Goal: Obtain resource: Obtain resource

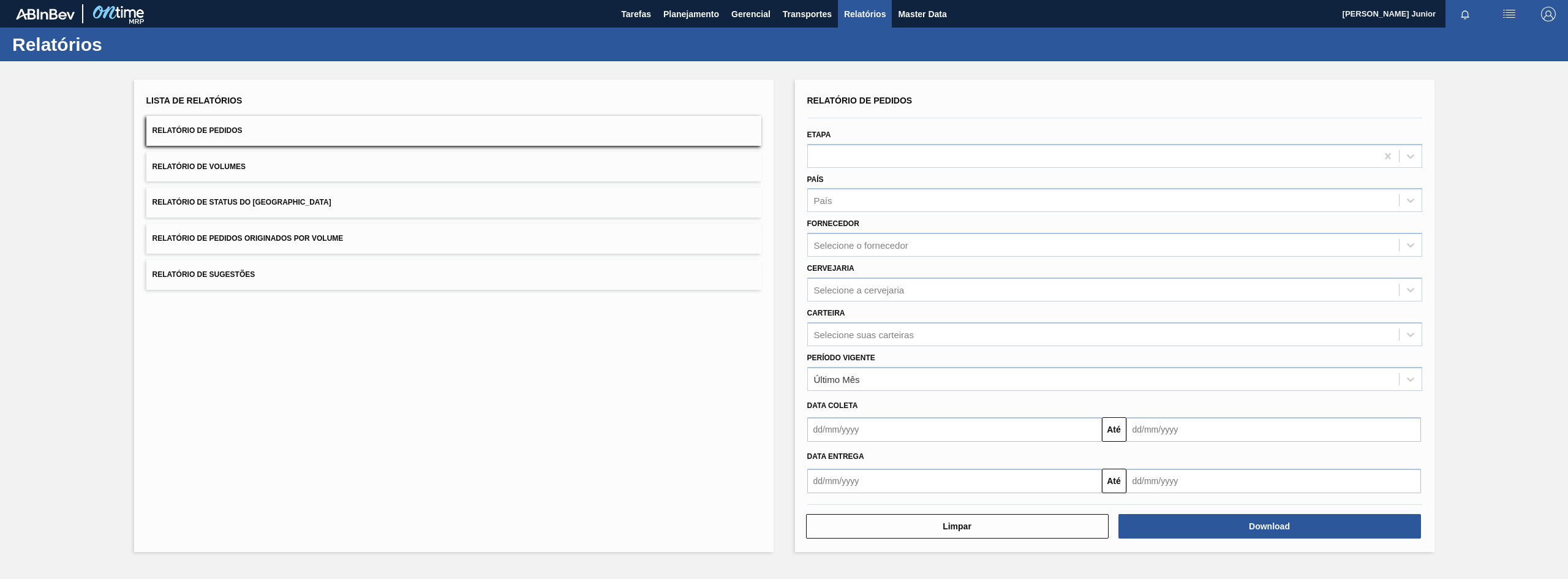
click at [346, 230] on button "Relatório de Pedidos Originados por Volume" at bounding box center [454, 239] width 615 height 30
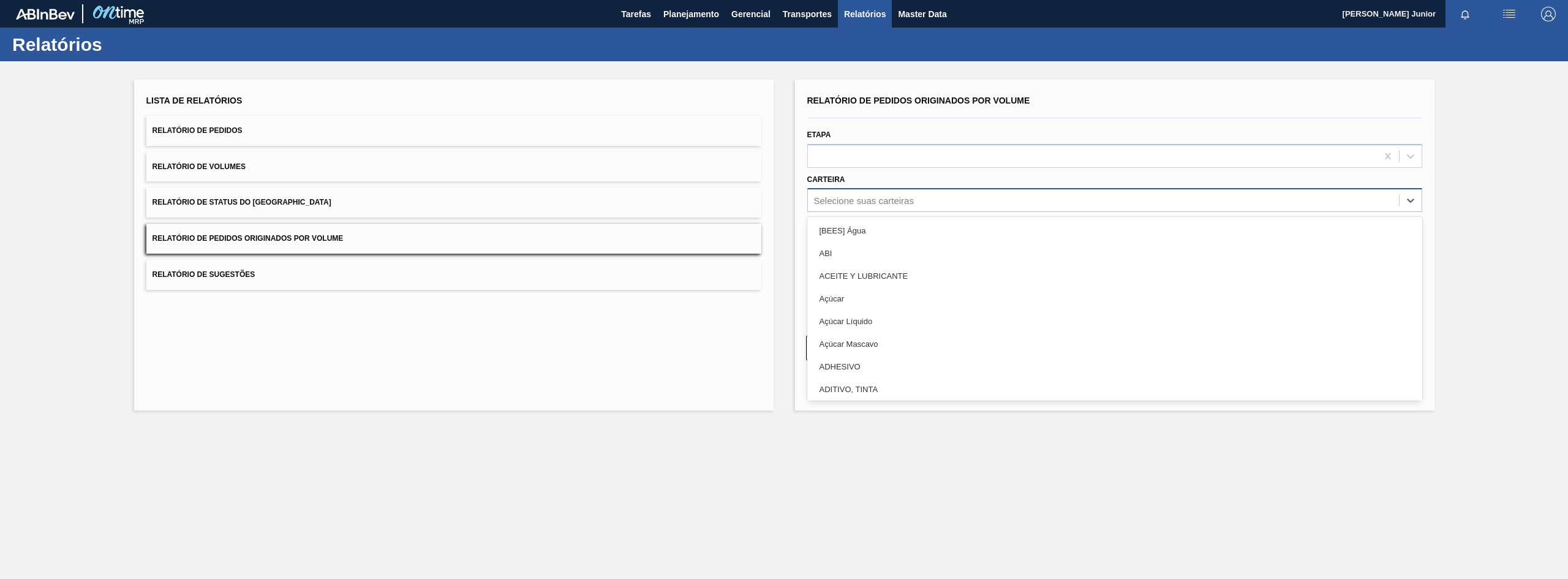
click at [829, 200] on div "Selecione suas carteiras" at bounding box center [864, 200] width 100 height 10
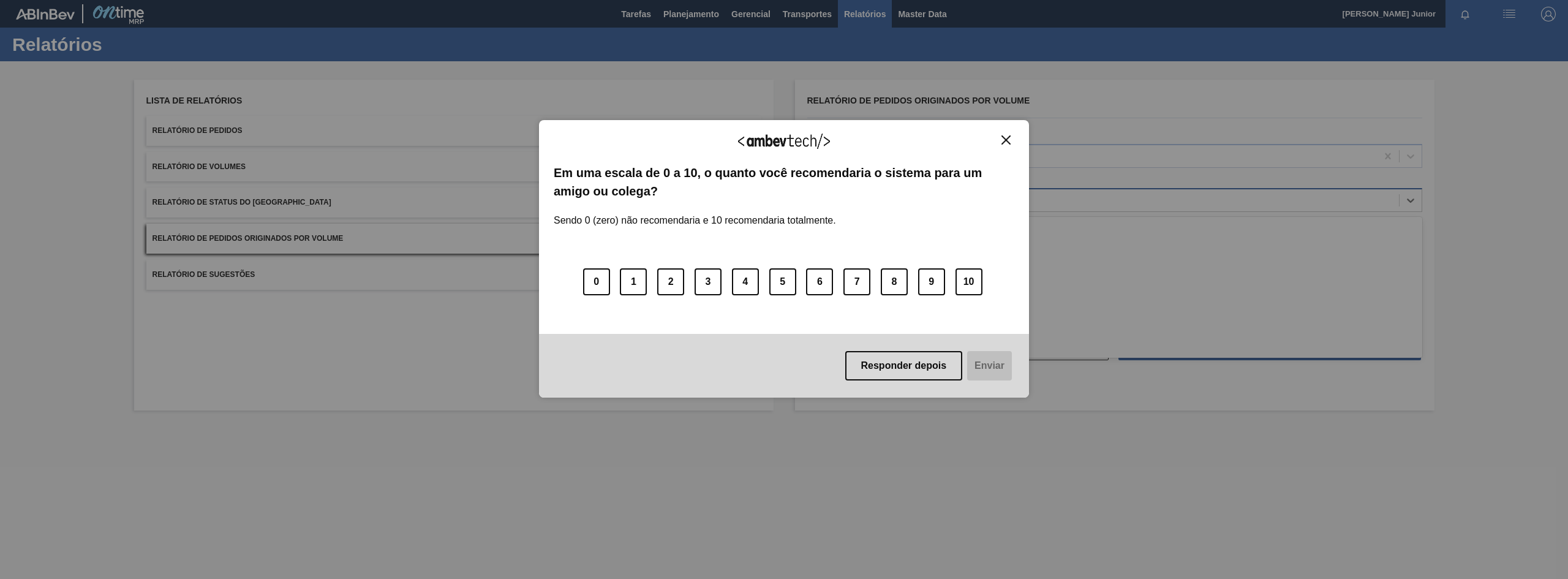
type input "gar"
click at [1009, 140] on img "Close" at bounding box center [1006, 140] width 9 height 9
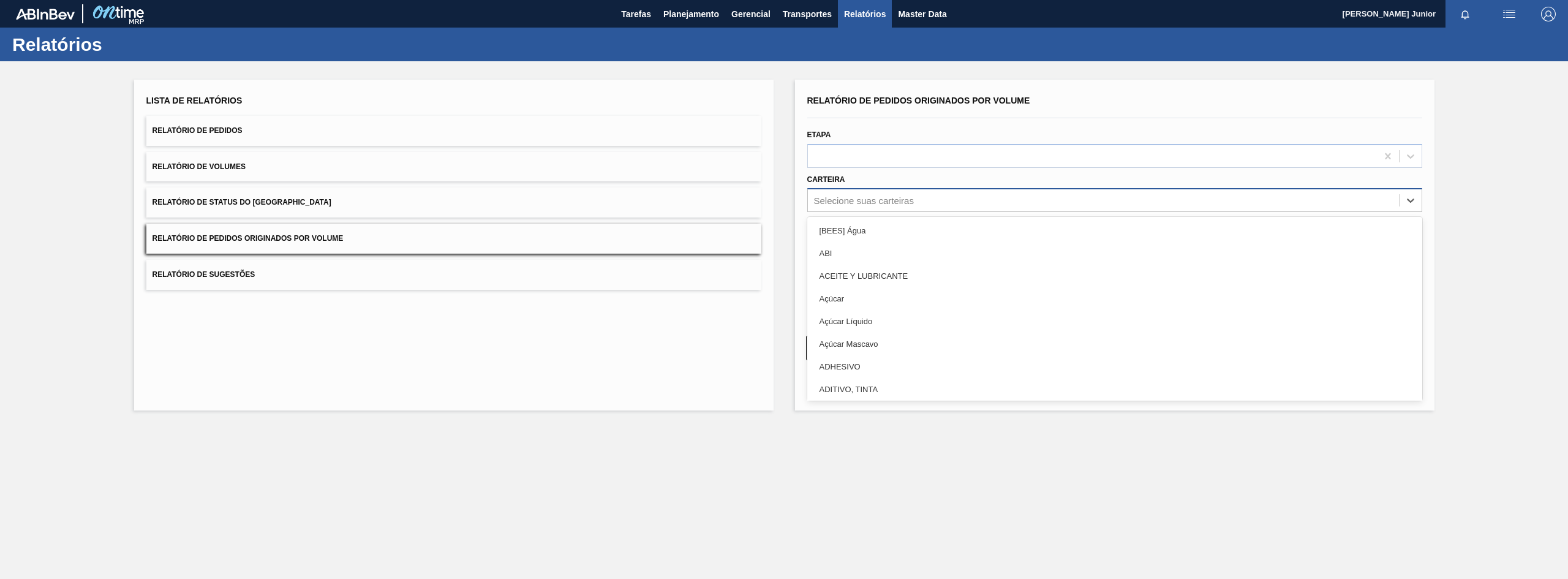
click at [862, 202] on div "Selecione suas carteiras" at bounding box center [864, 200] width 100 height 10
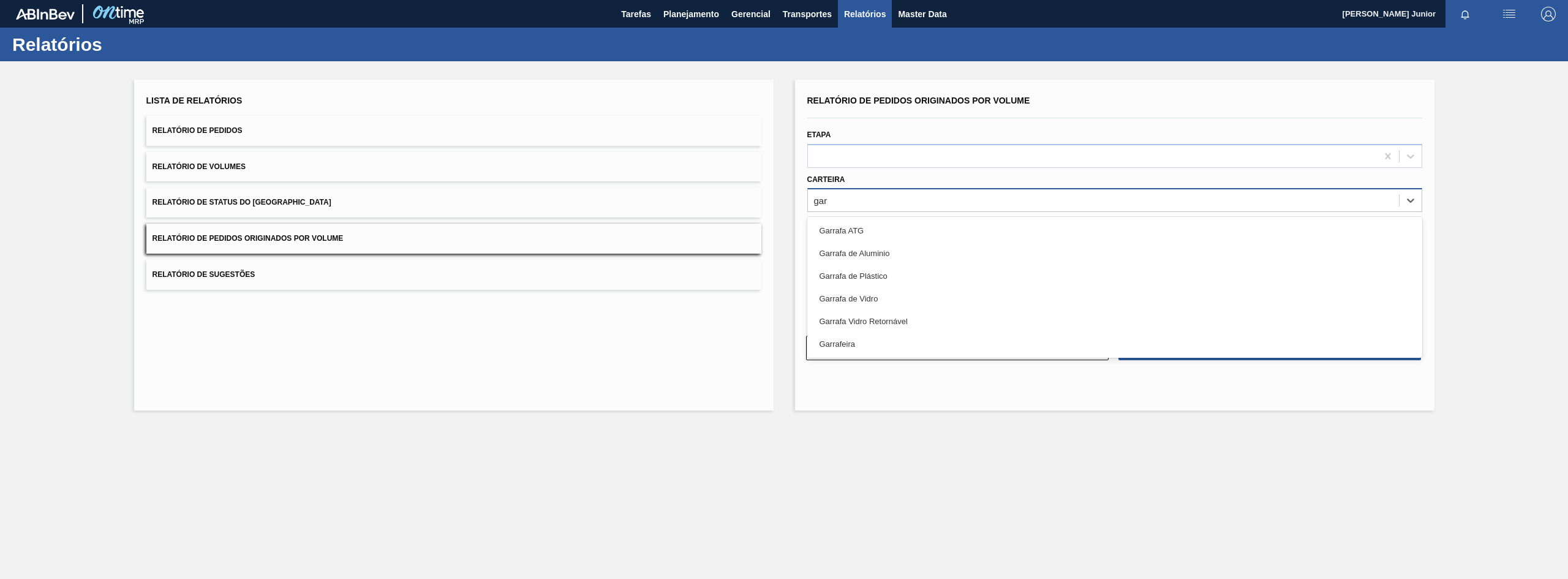
type input "garr"
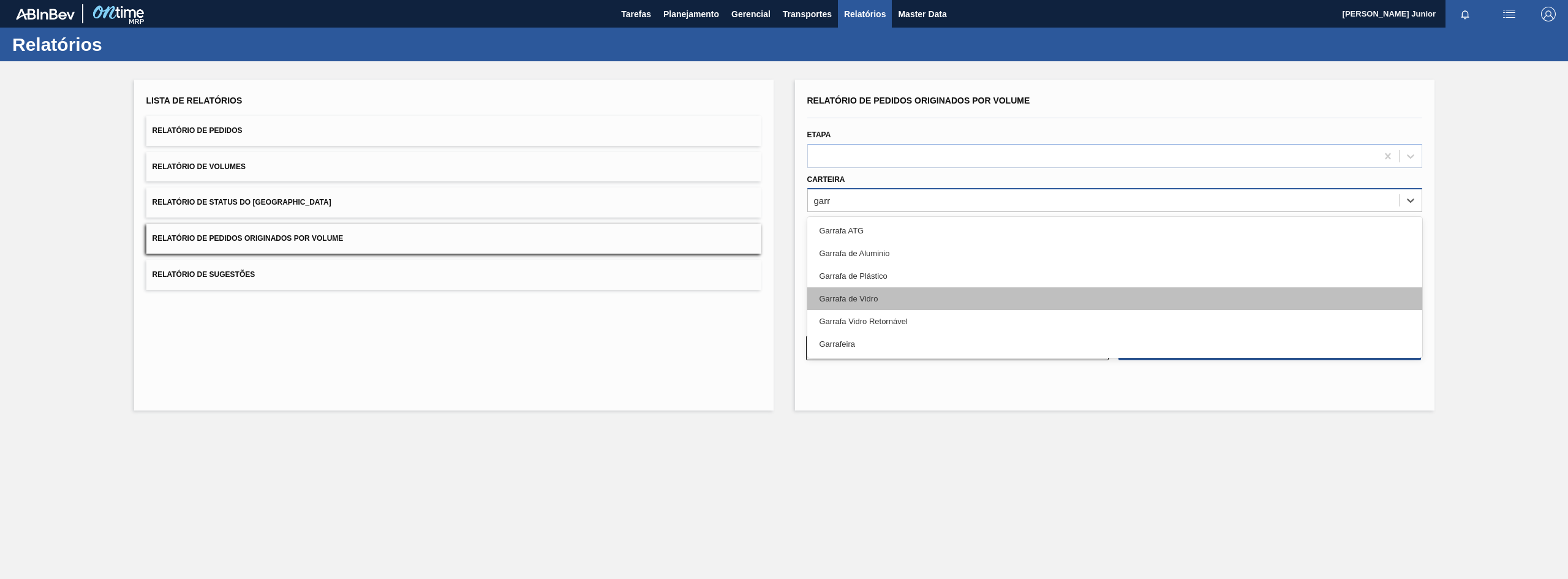
click at [866, 295] on div "Garrafa de Vidro" at bounding box center [1115, 299] width 615 height 23
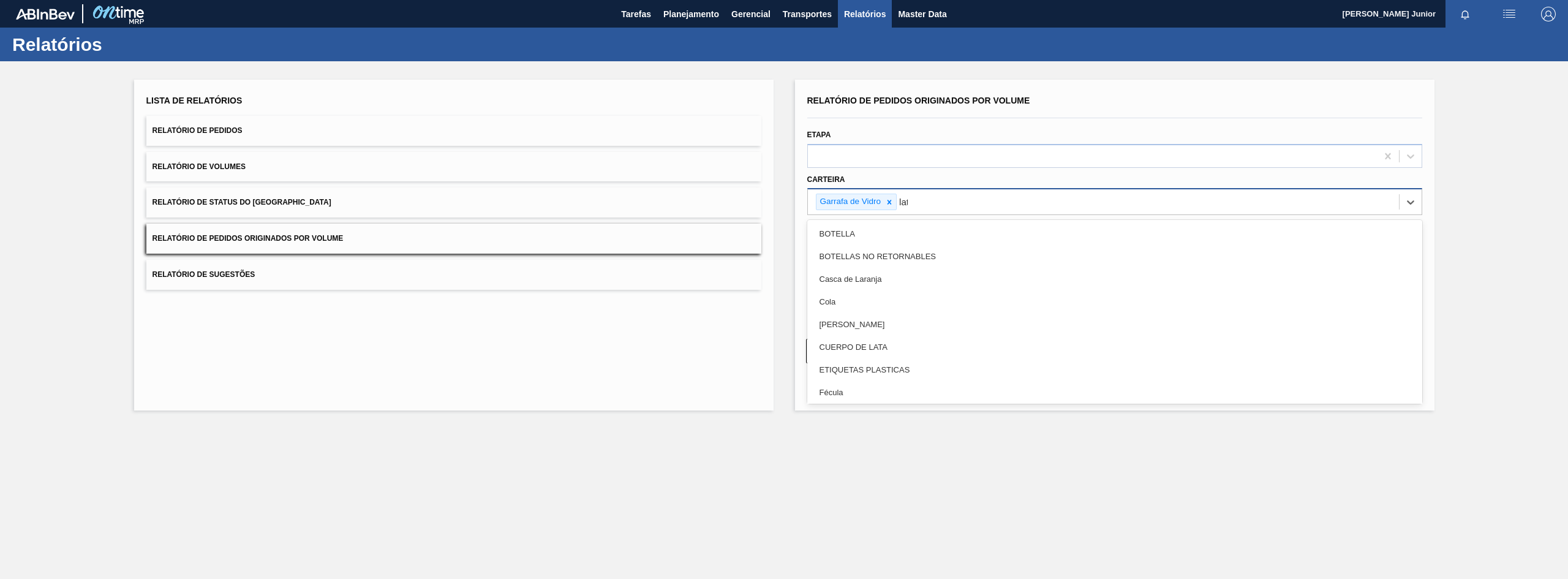
type input "lata"
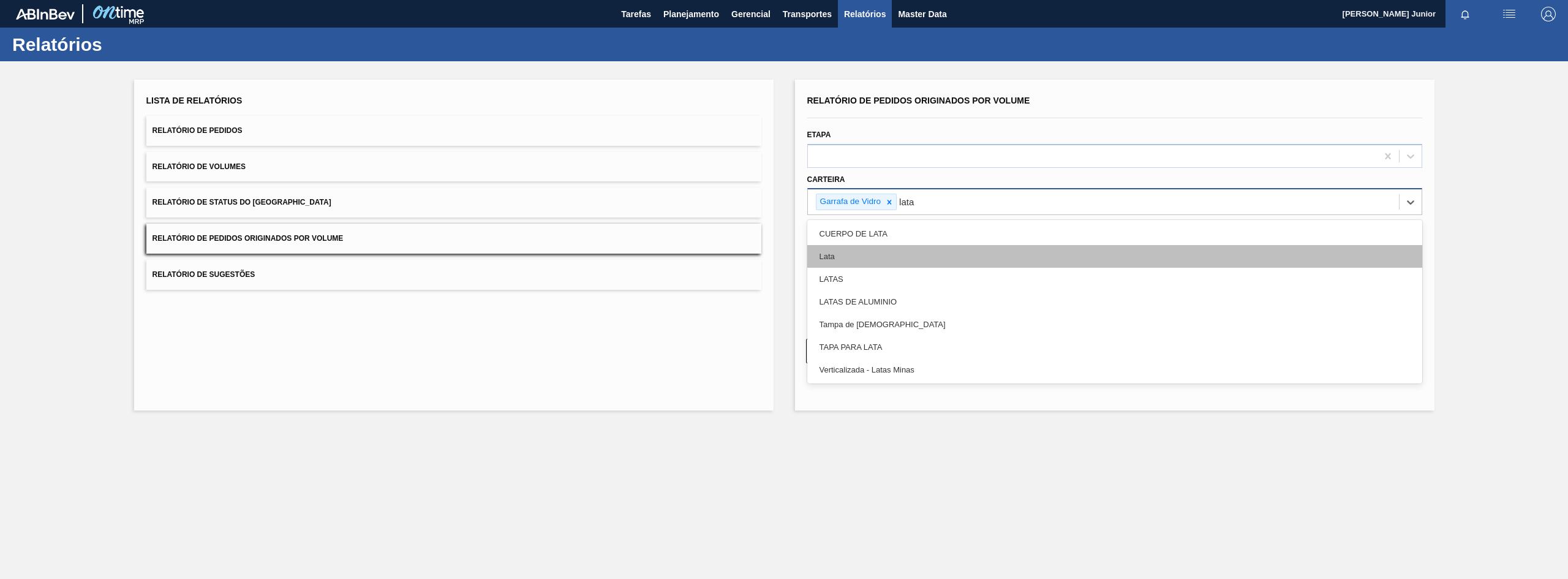
click at [892, 252] on div "Lata" at bounding box center [1115, 257] width 615 height 23
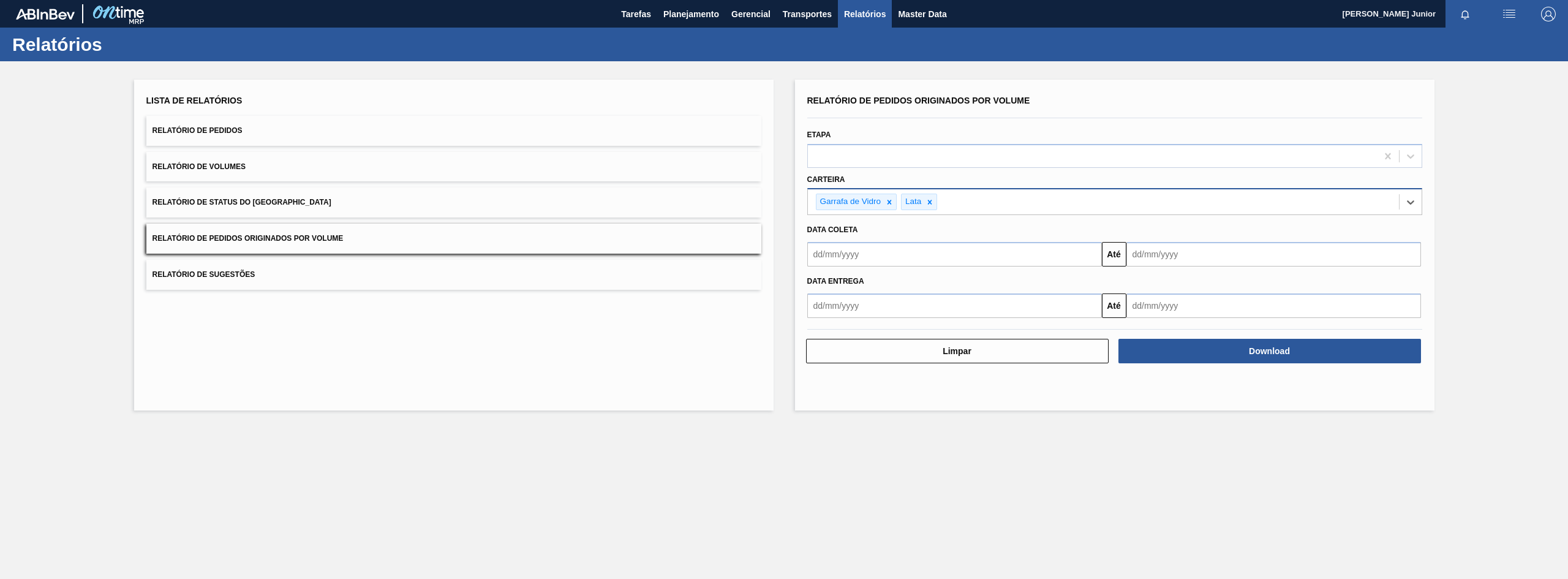
type input "a"
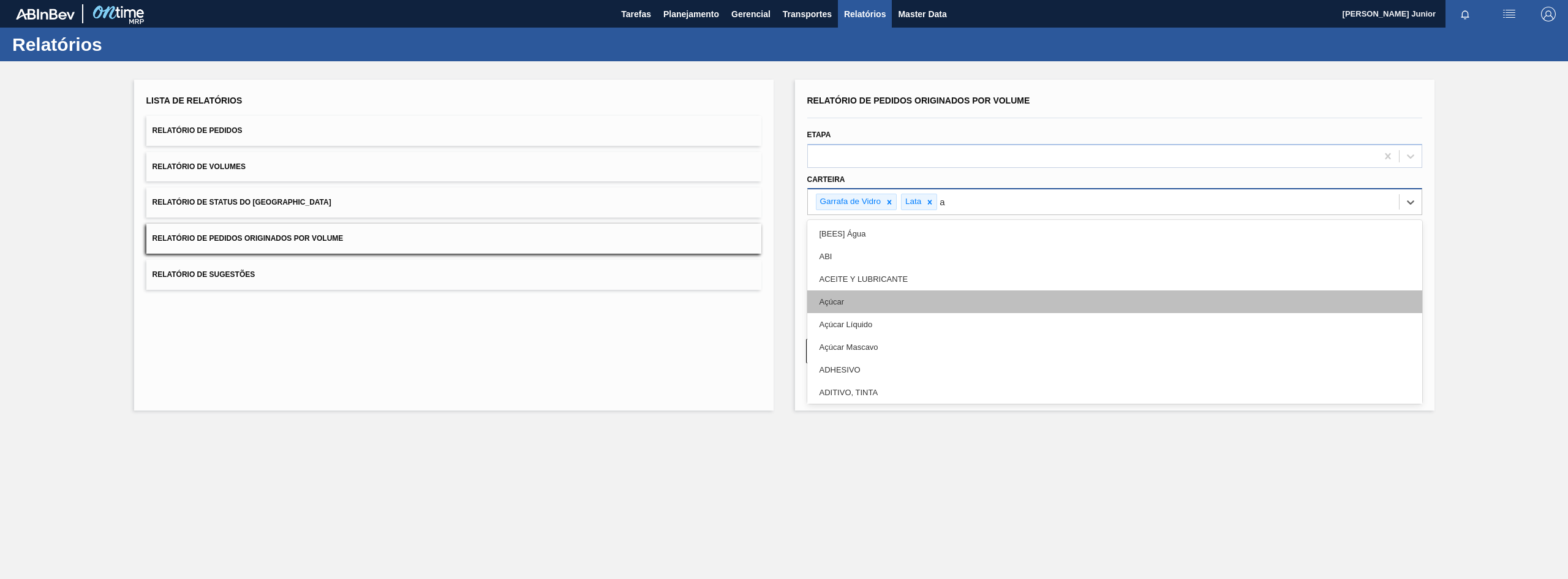
click at [918, 310] on div "Açúcar" at bounding box center [1115, 302] width 615 height 23
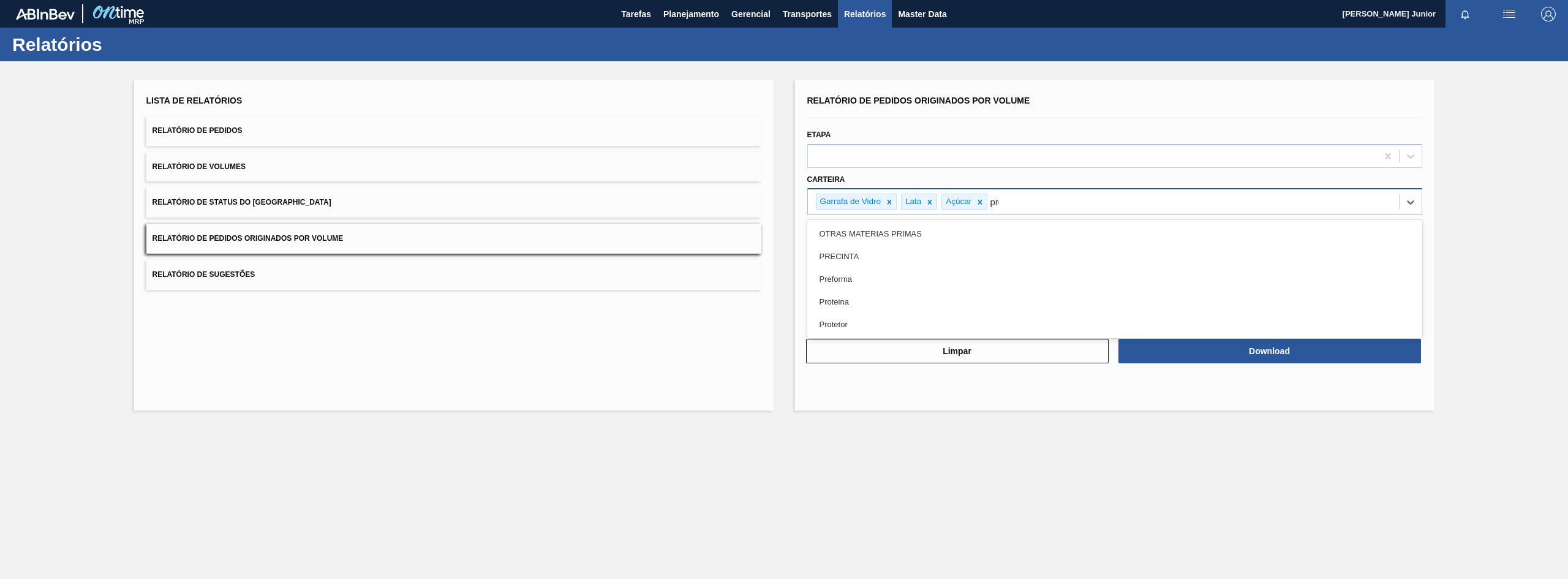
type input "pref"
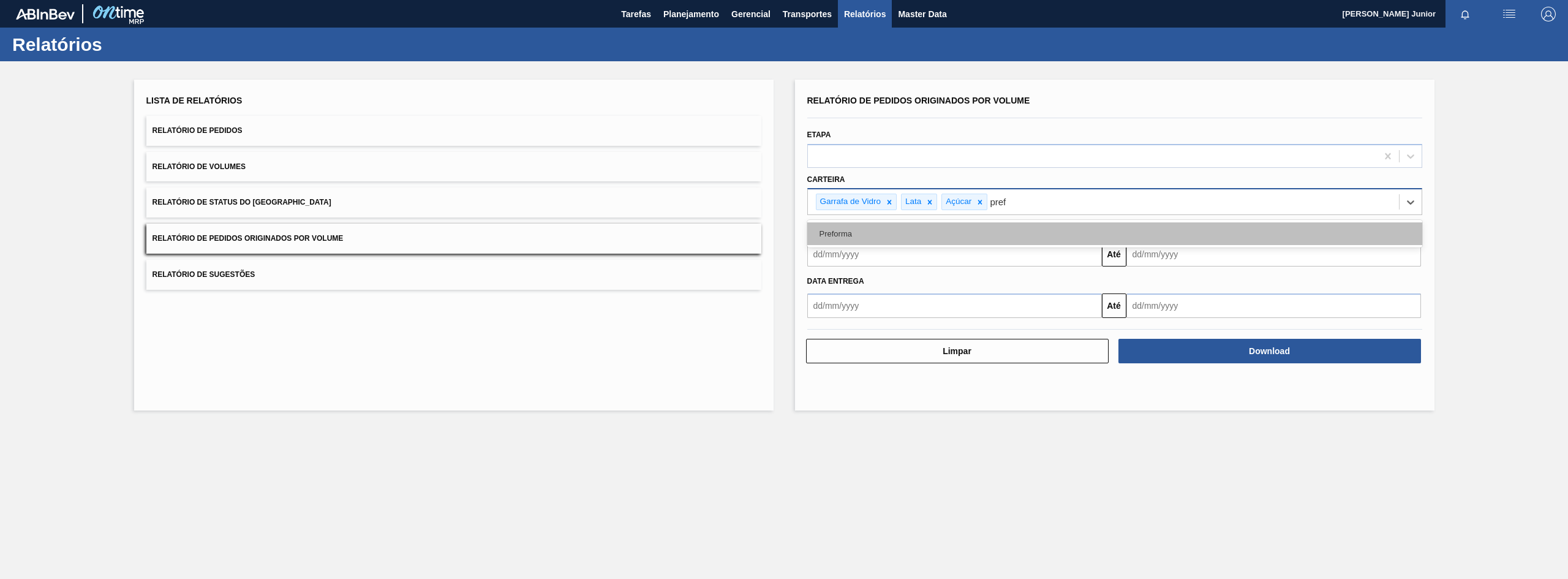
click at [950, 238] on div "Preforma" at bounding box center [1115, 234] width 615 height 23
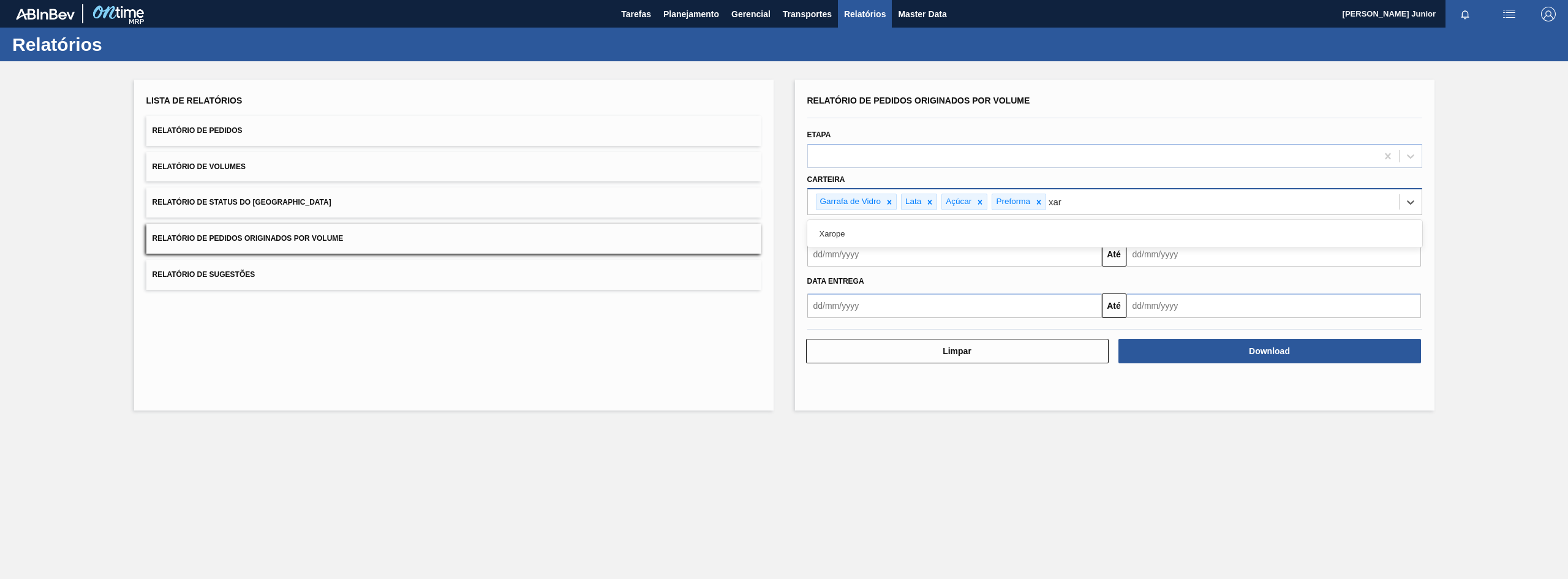
type input "xaro"
click at [950, 238] on div "Xarope" at bounding box center [1115, 234] width 615 height 23
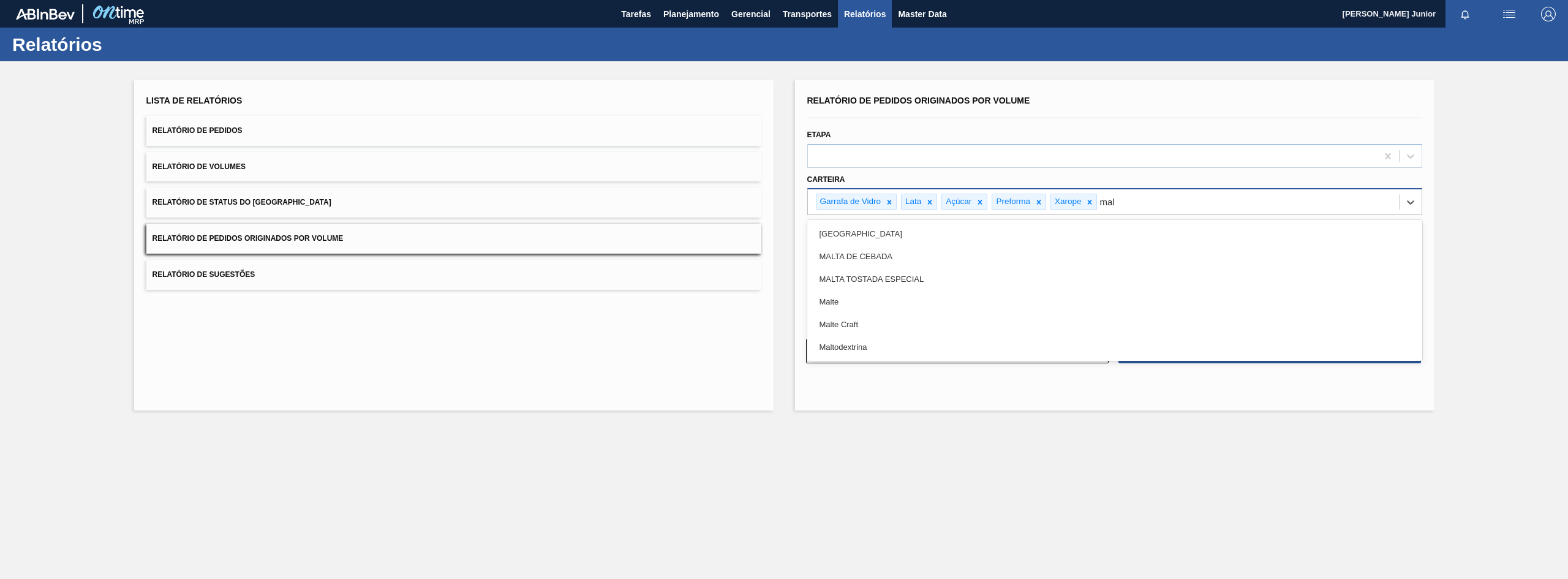
type input "malt"
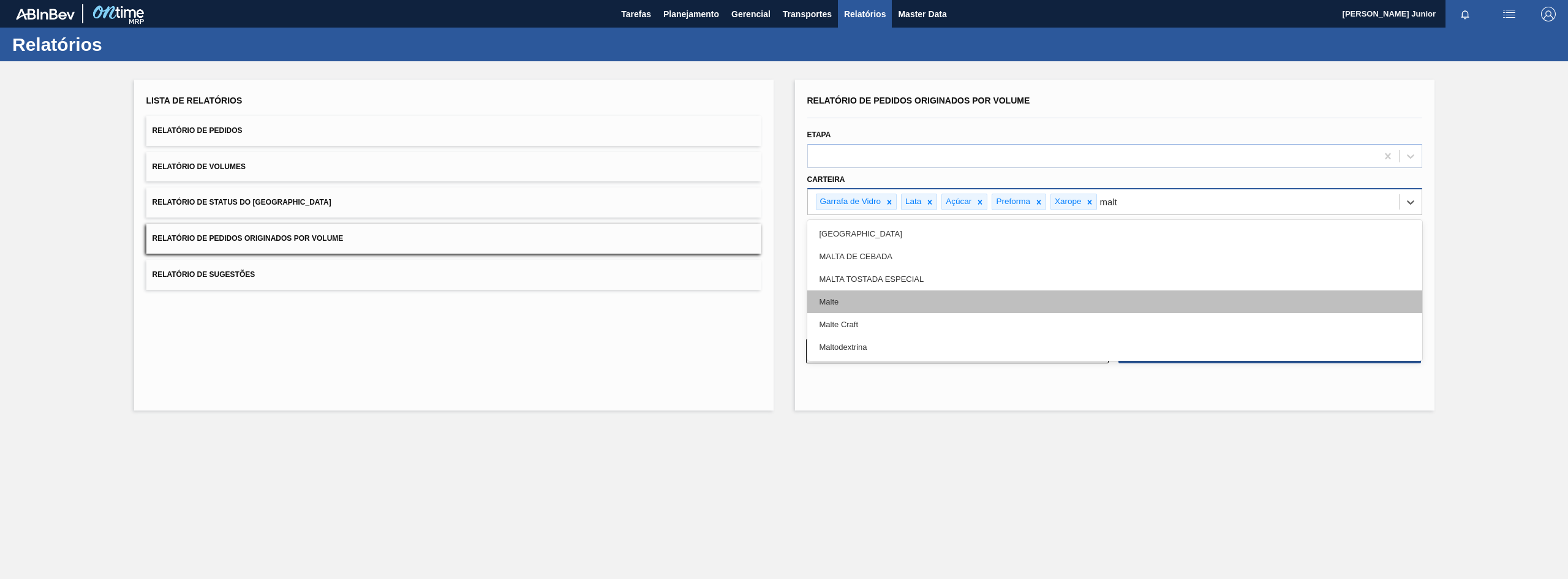
click at [938, 309] on div "Malte" at bounding box center [1115, 302] width 615 height 23
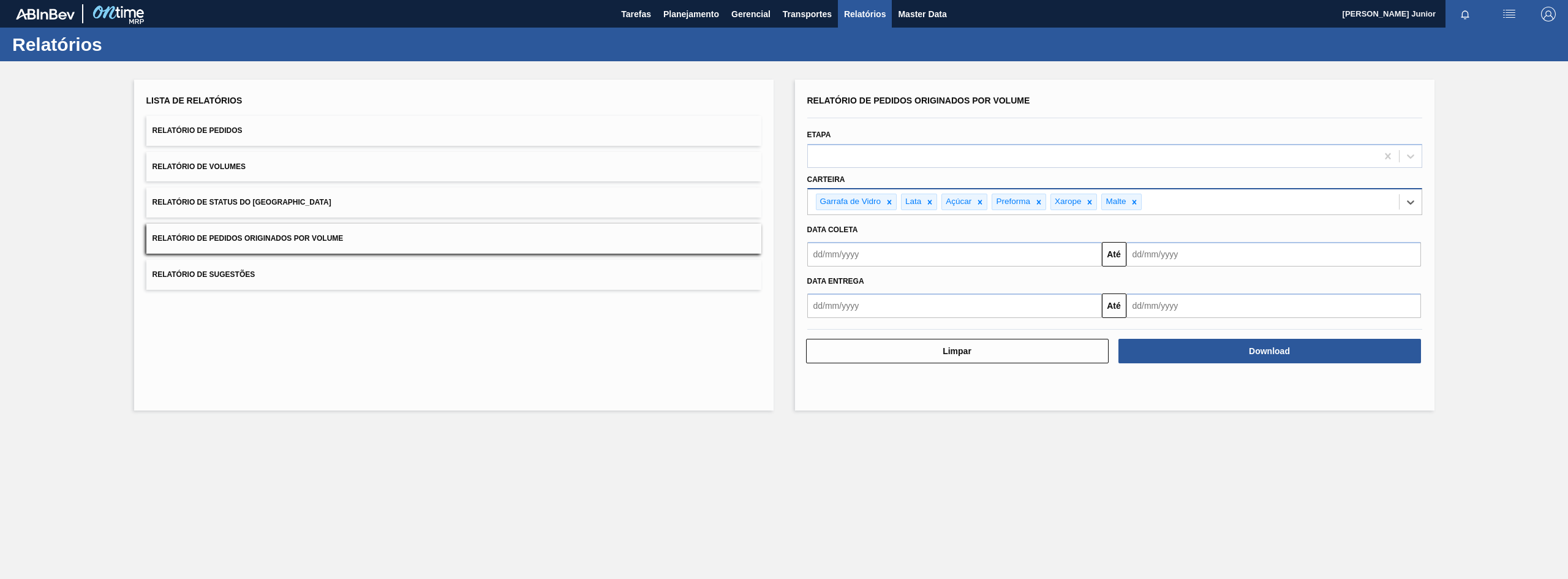
click at [910, 252] on input "text" at bounding box center [955, 254] width 295 height 24
click at [822, 288] on div "setembro 2025" at bounding box center [881, 283] width 147 height 10
click at [822, 285] on div "setembro 2025" at bounding box center [881, 283] width 147 height 10
click at [820, 285] on button "Previous Month" at bounding box center [819, 284] width 9 height 9
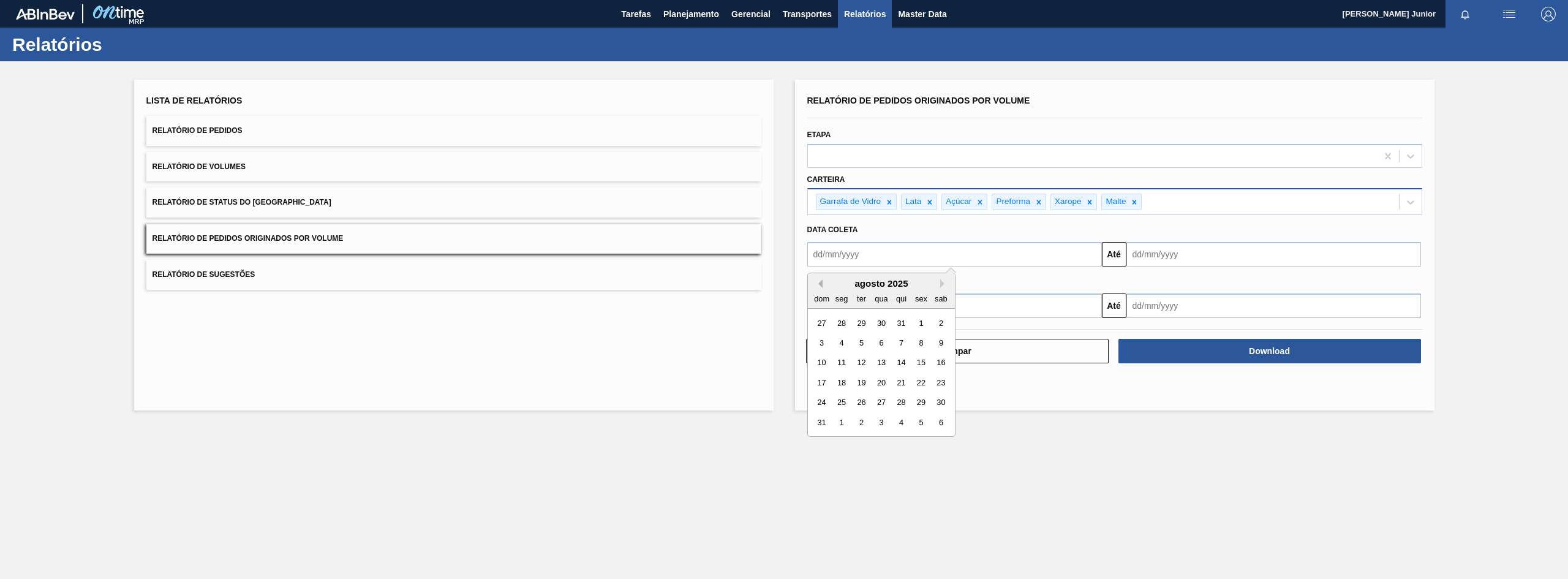
click at [820, 285] on button "Previous Month" at bounding box center [819, 284] width 9 height 9
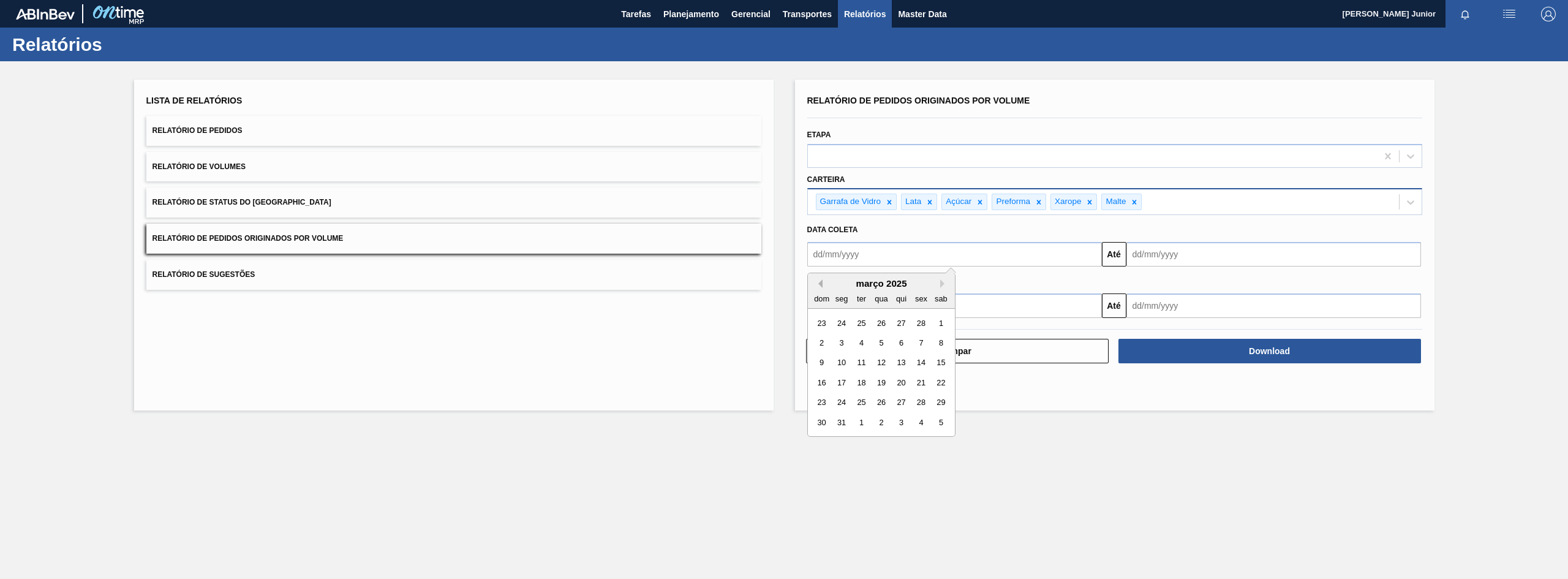
click at [820, 285] on button "Previous Month" at bounding box center [819, 284] width 9 height 9
click at [880, 324] on div "1" at bounding box center [881, 323] width 16 height 16
type input "[DATE]"
click at [1176, 261] on input "text" at bounding box center [1274, 254] width 295 height 24
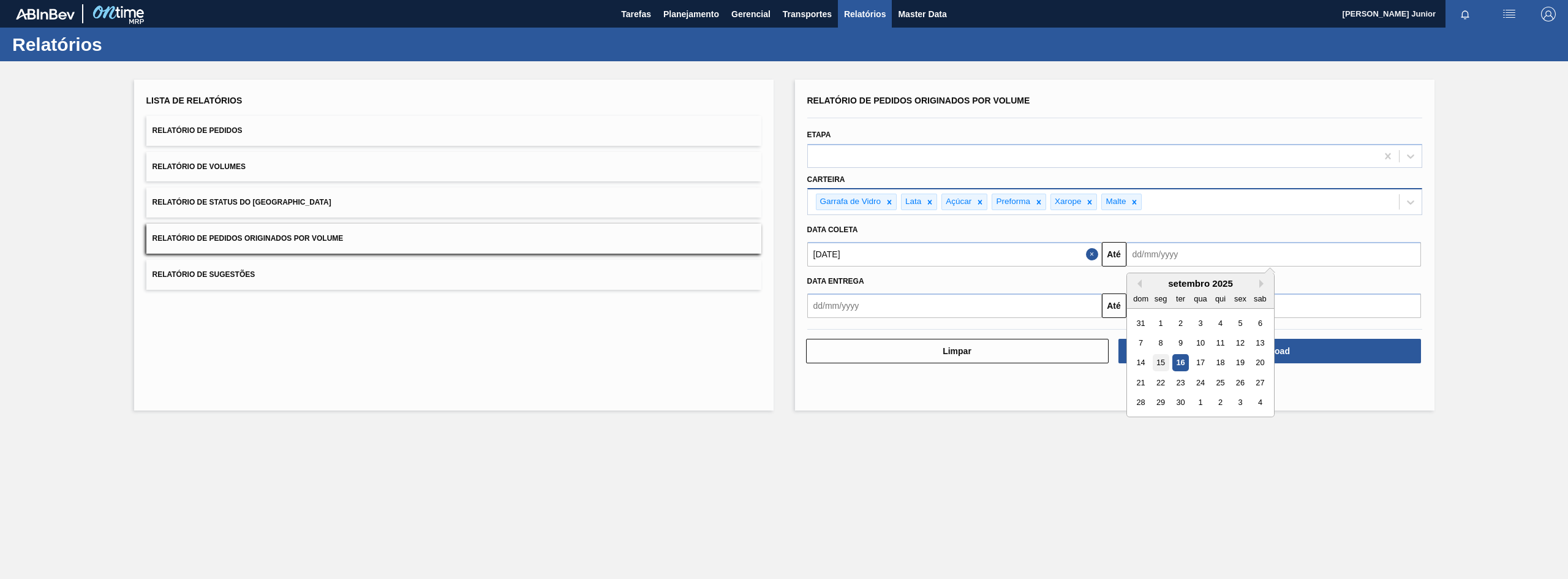
click at [1165, 362] on div "15" at bounding box center [1160, 363] width 16 height 16
type input "[DATE]"
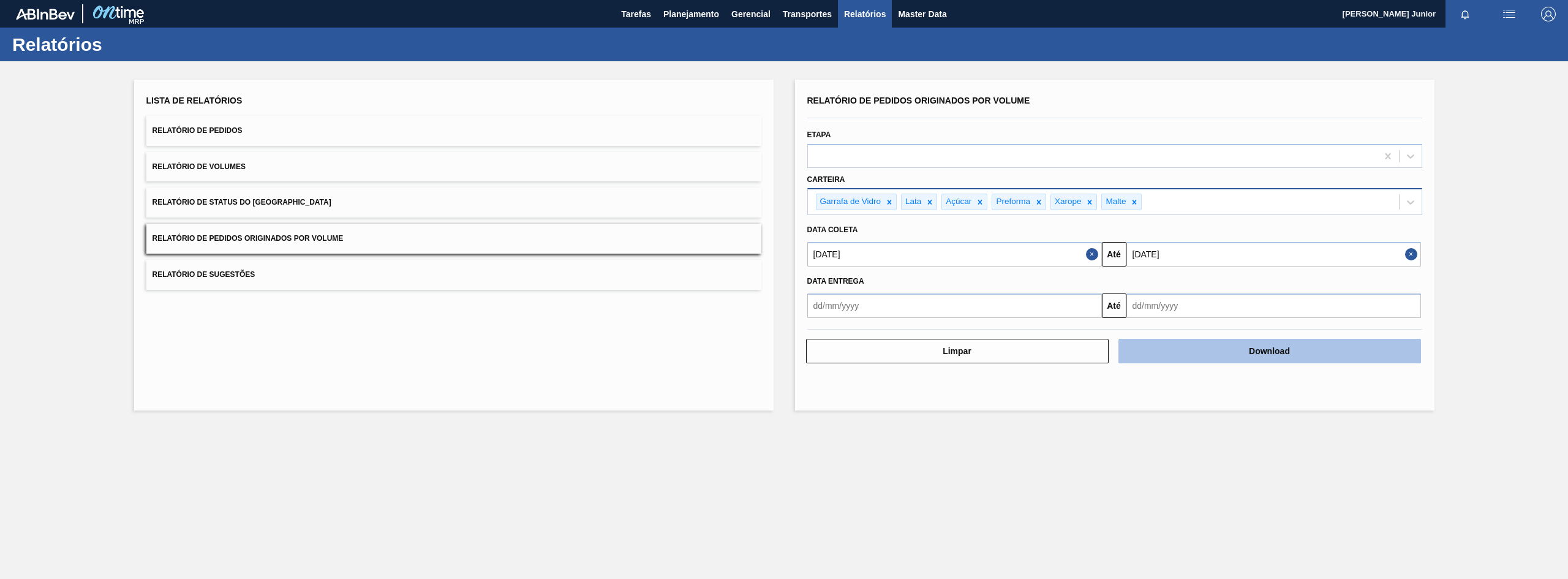
click at [1242, 349] on button "Download" at bounding box center [1270, 351] width 303 height 24
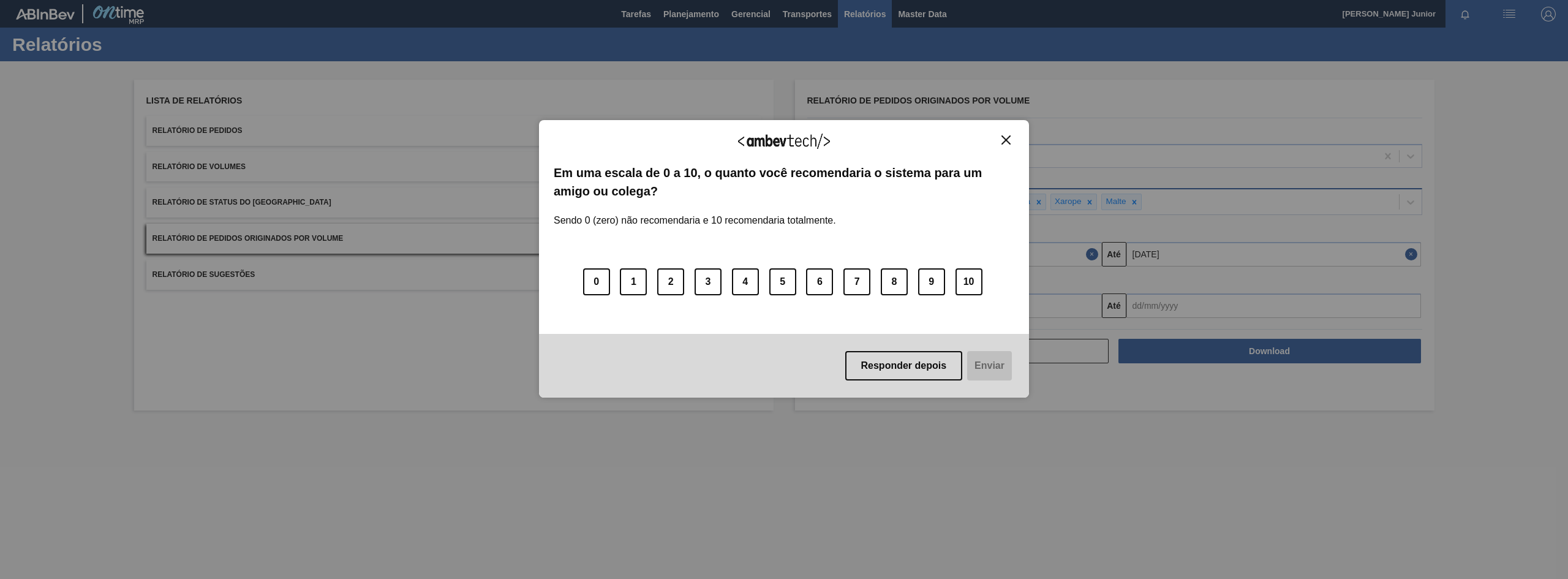
click at [1008, 141] on img "Close" at bounding box center [1006, 140] width 9 height 9
